Goal: Find specific page/section: Find specific page/section

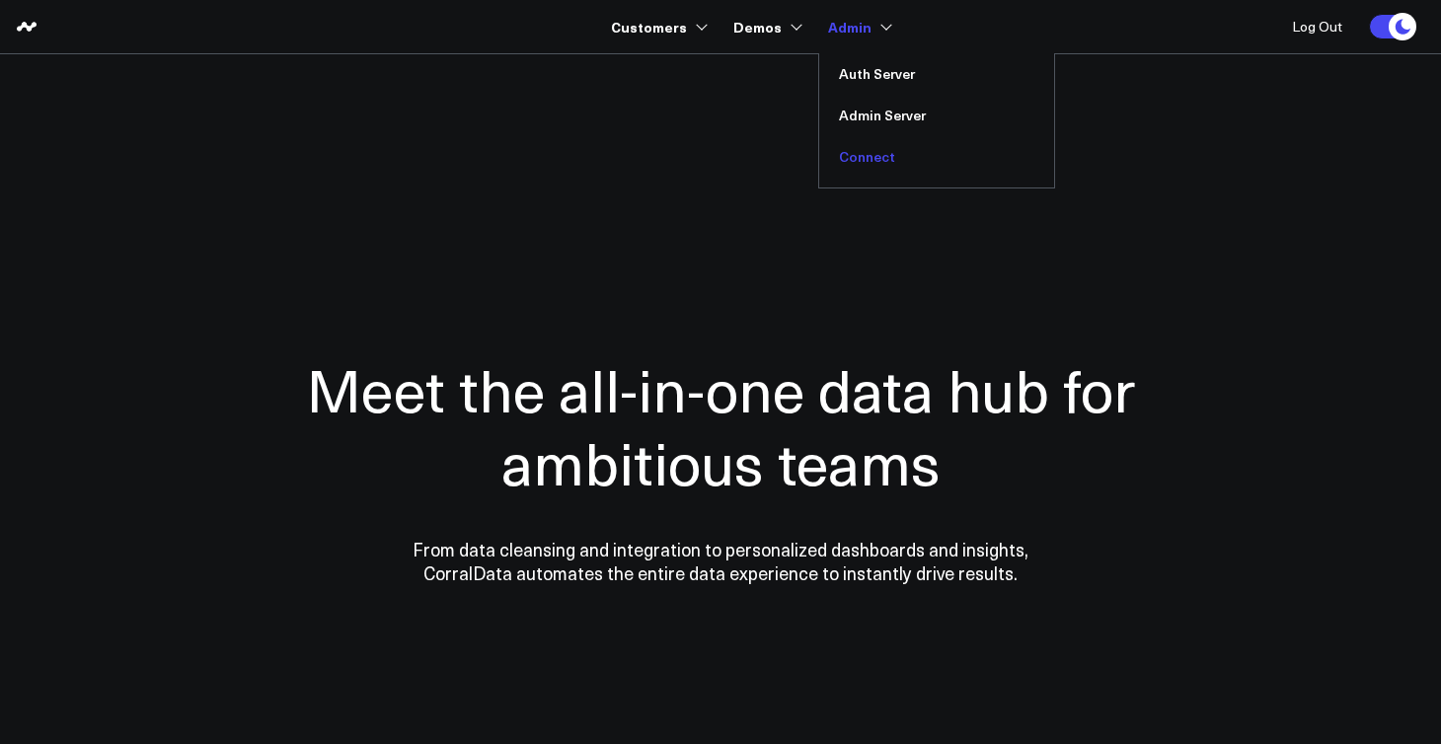
click at [877, 153] on link "Connect" at bounding box center [936, 156] width 235 height 41
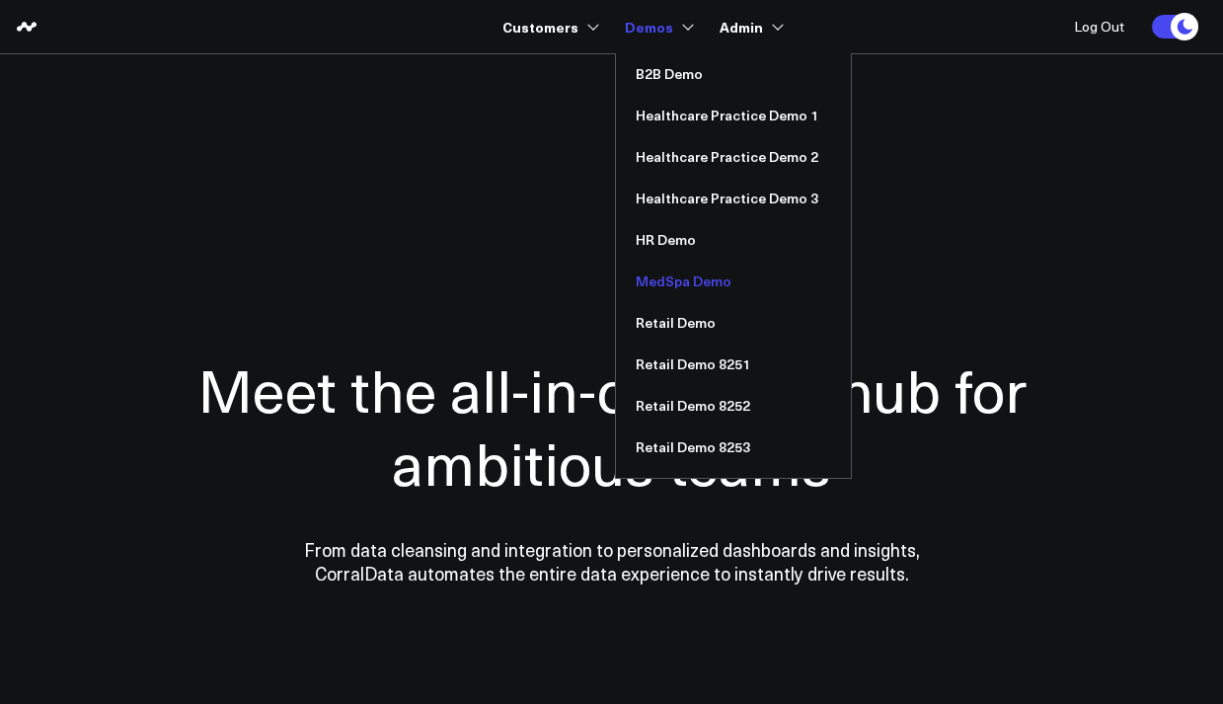
click at [680, 283] on link "MedSpa Demo" at bounding box center [733, 281] width 235 height 41
